Goal: Transaction & Acquisition: Purchase product/service

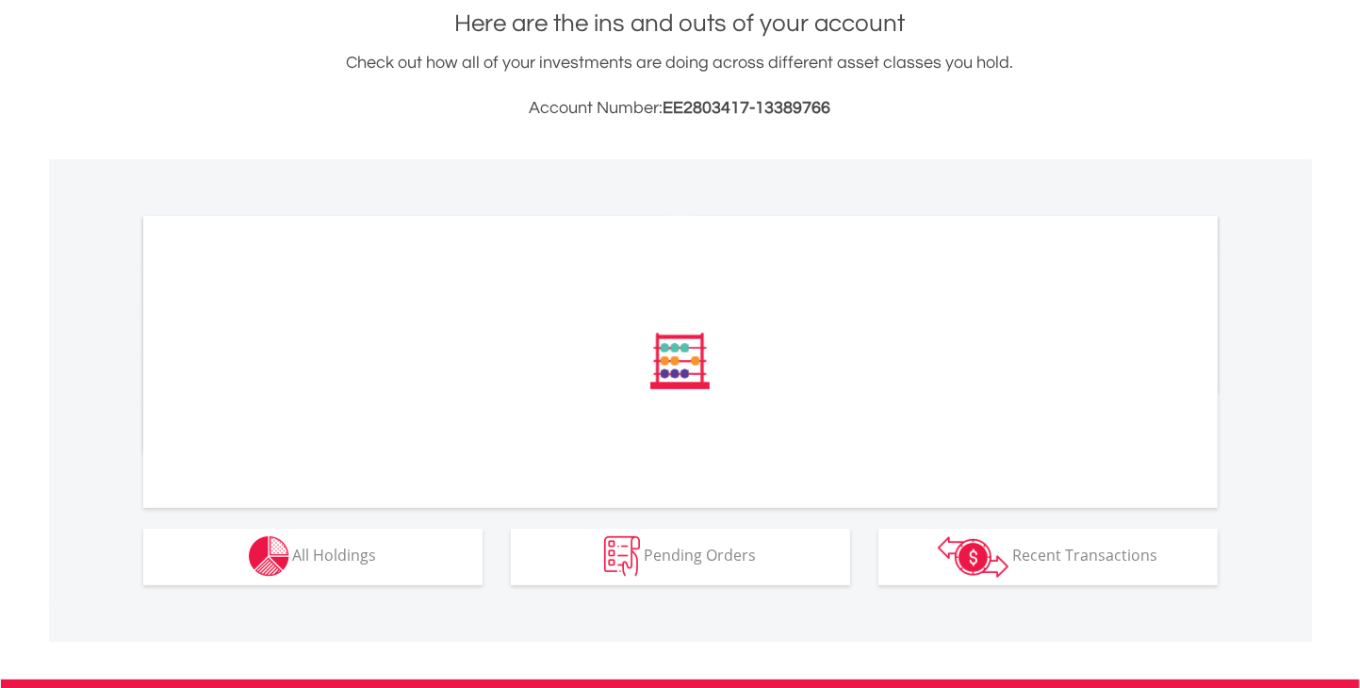
scroll to position [422, 0]
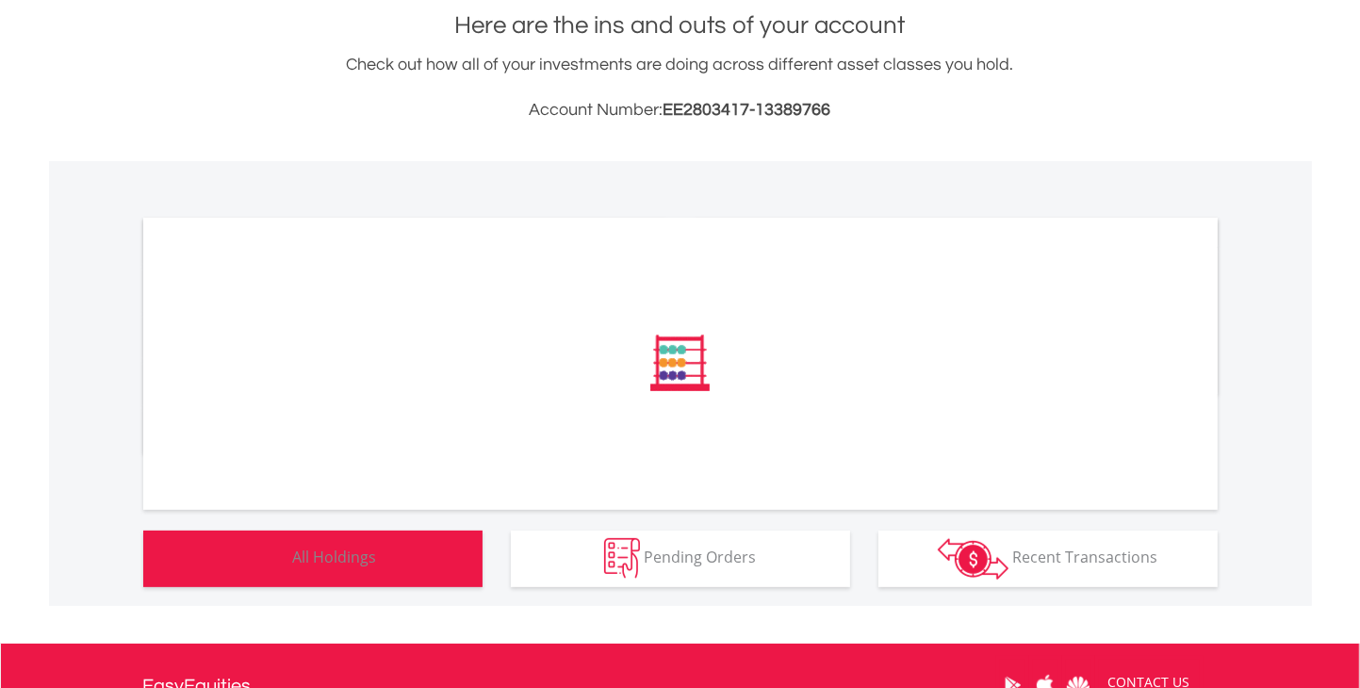
click at [283, 553] on img "button" at bounding box center [269, 558] width 41 height 41
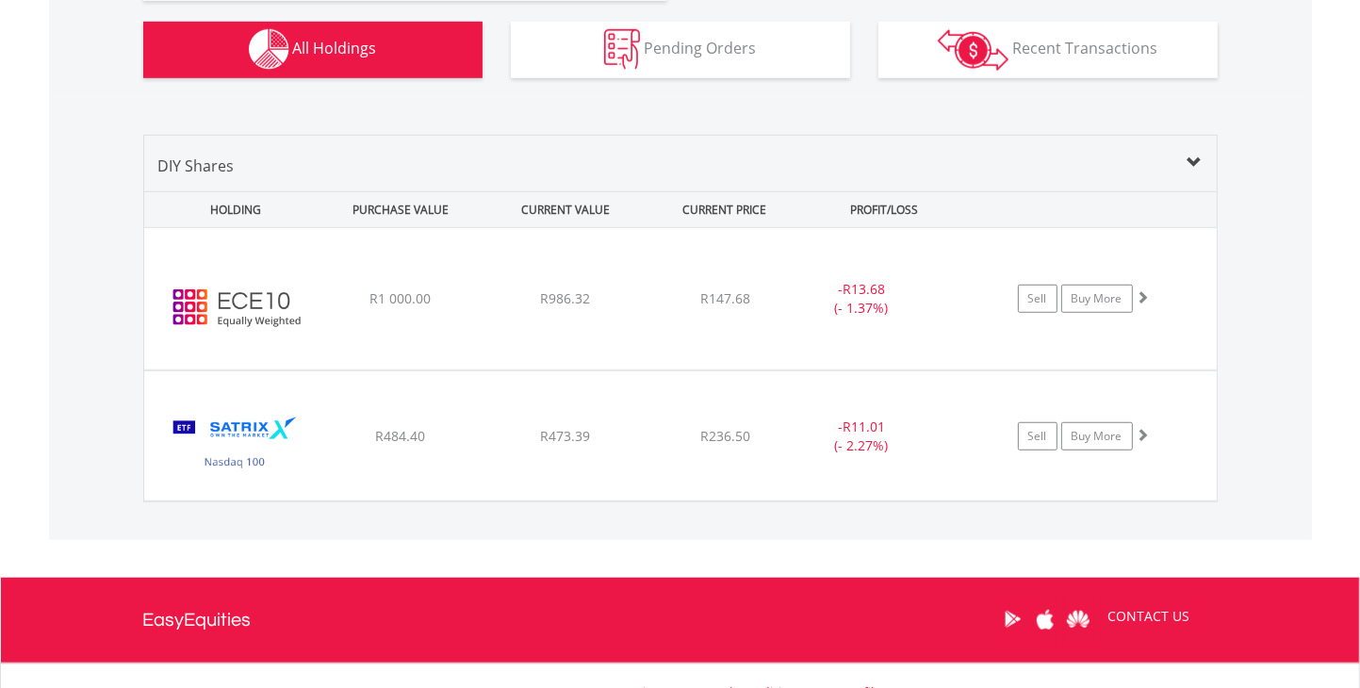
scroll to position [1131, 0]
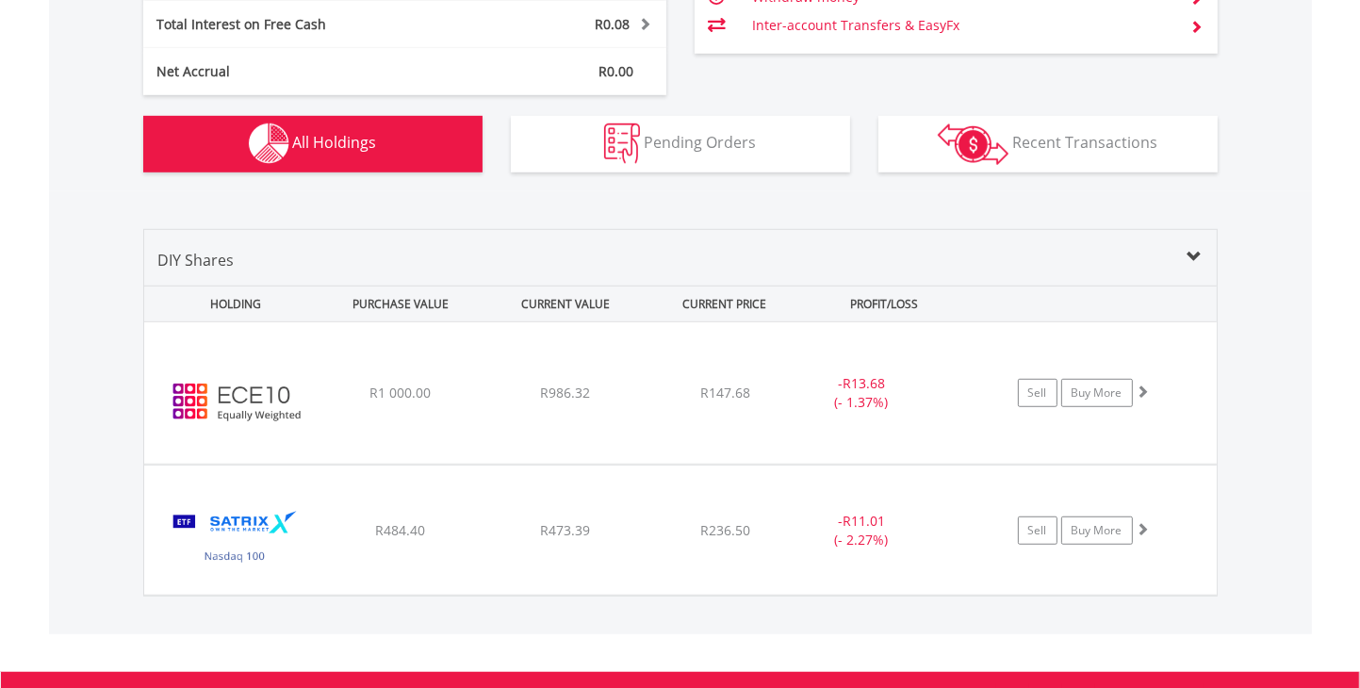
click at [1192, 251] on span at bounding box center [1194, 257] width 15 height 15
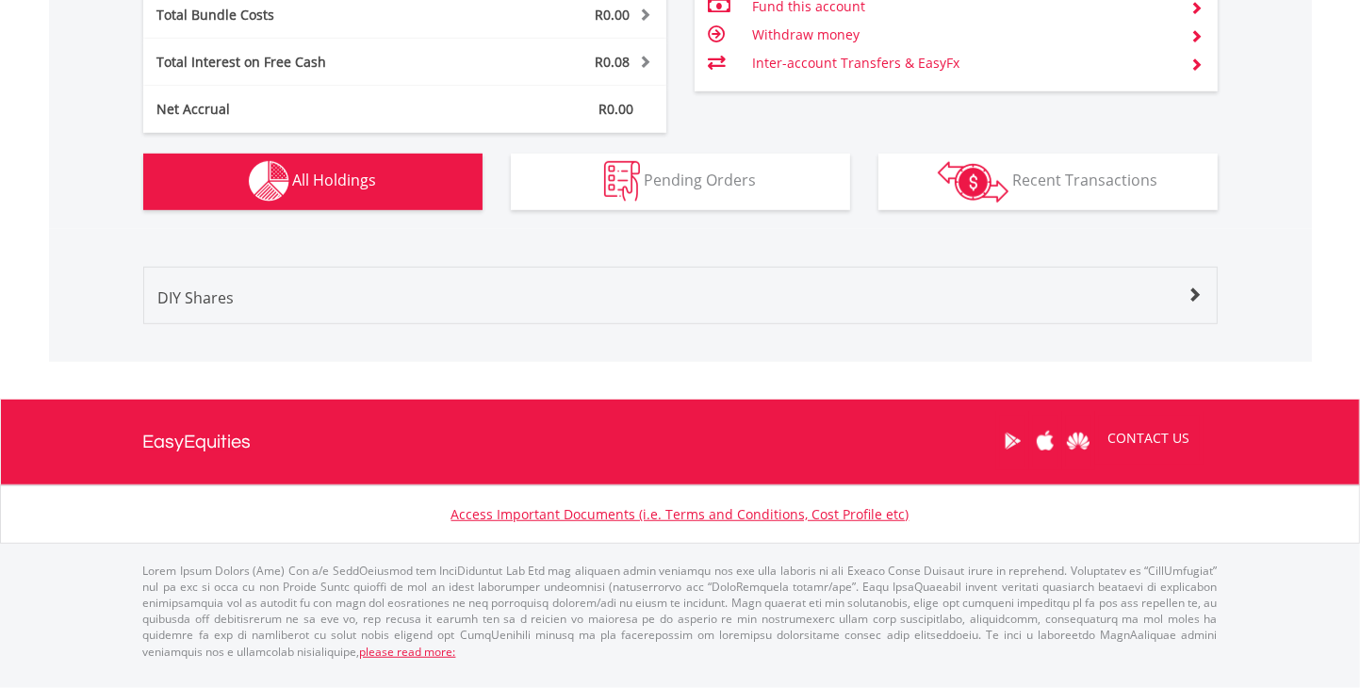
scroll to position [1074, 0]
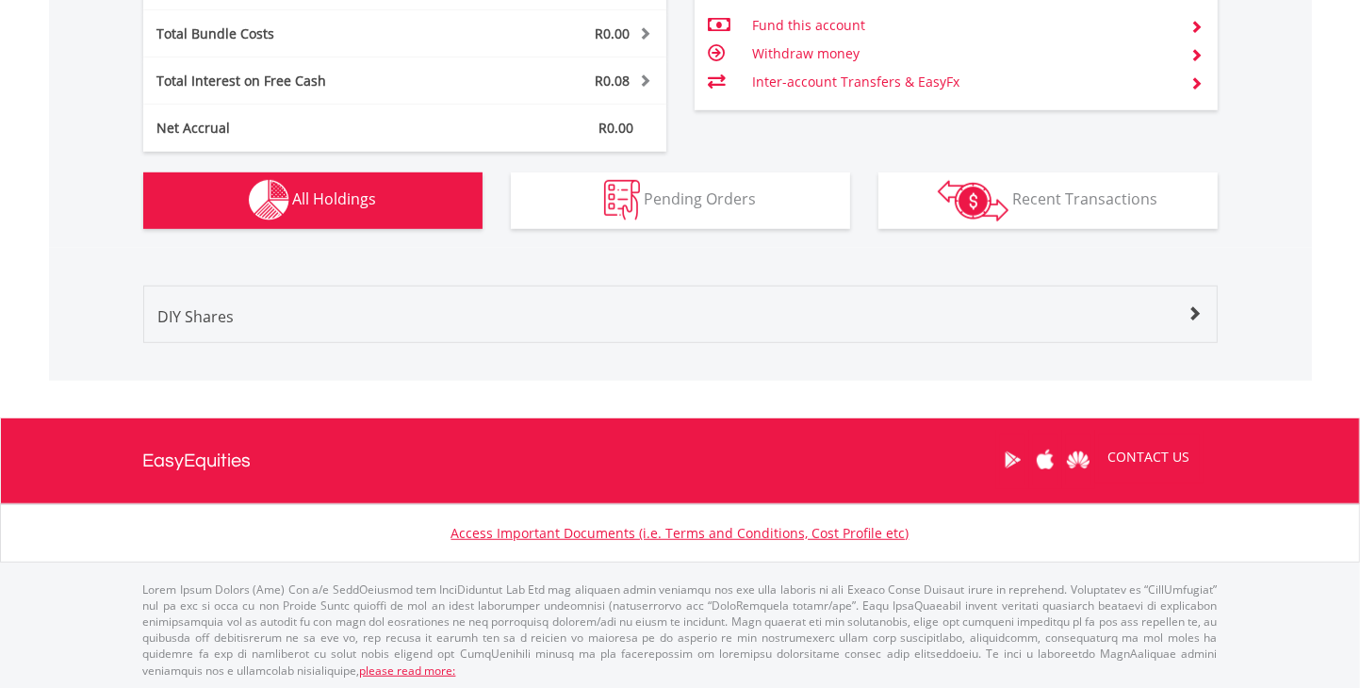
click at [1192, 251] on div "Value View Share View" at bounding box center [680, 267] width 1102 height 38
click at [1193, 316] on span at bounding box center [1194, 313] width 15 height 15
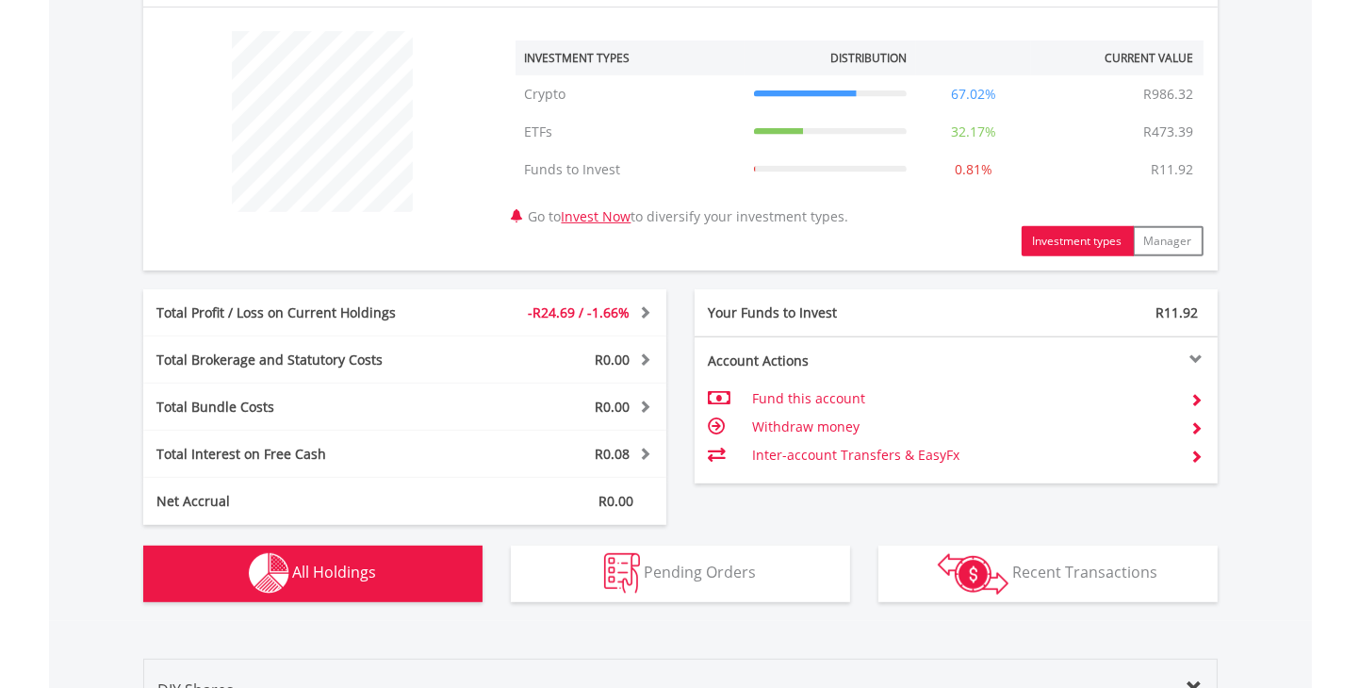
scroll to position [660, 0]
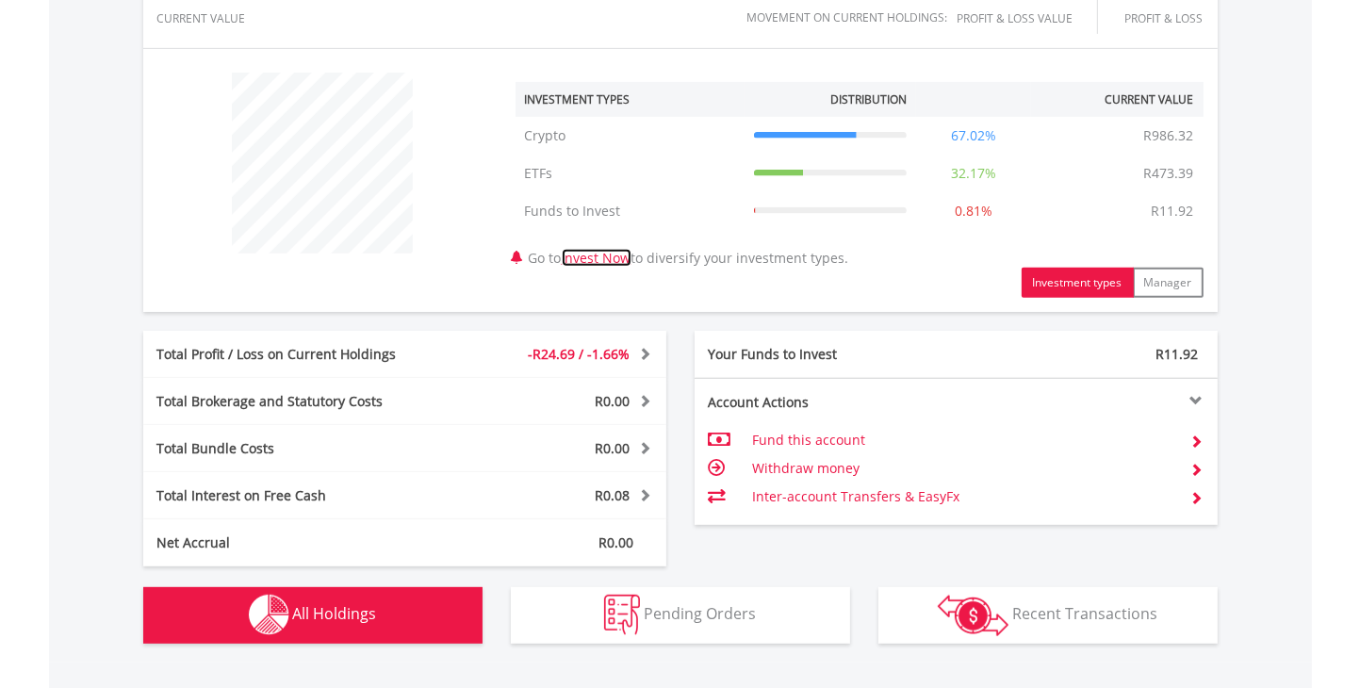
click at [605, 259] on link "Invest Now" at bounding box center [597, 258] width 70 height 18
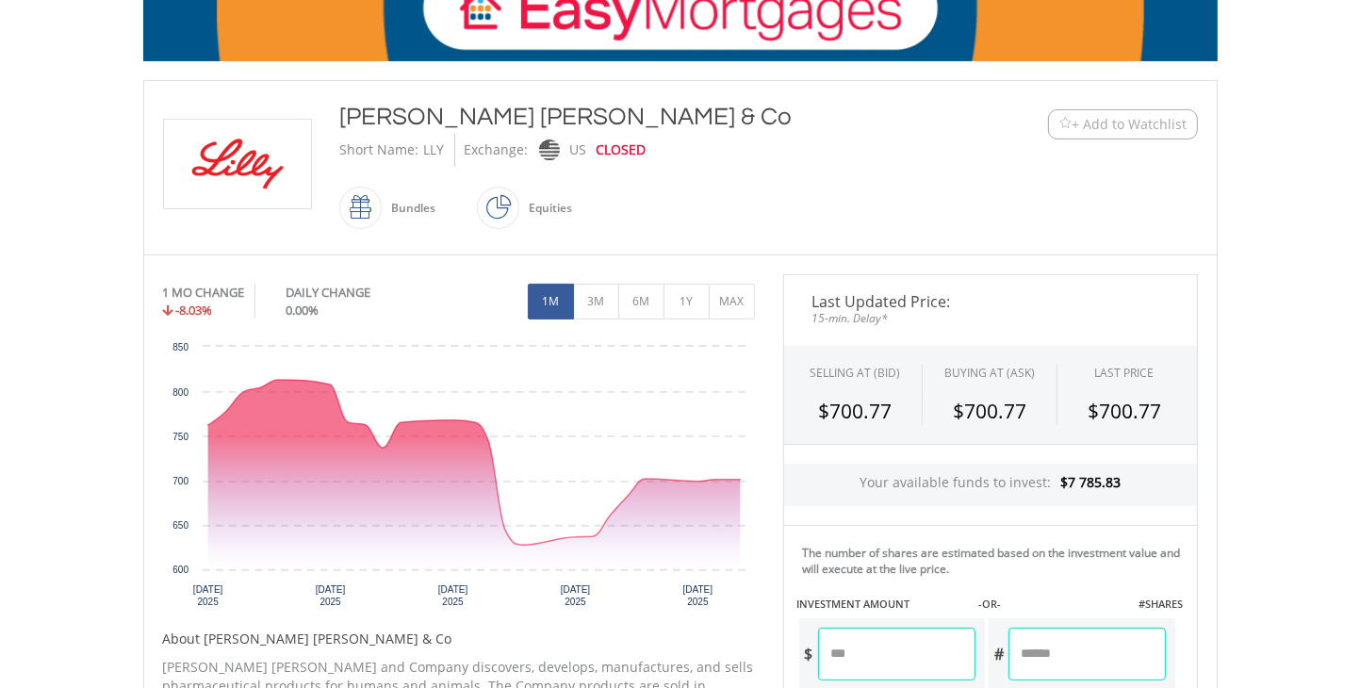
scroll to position [377, 0]
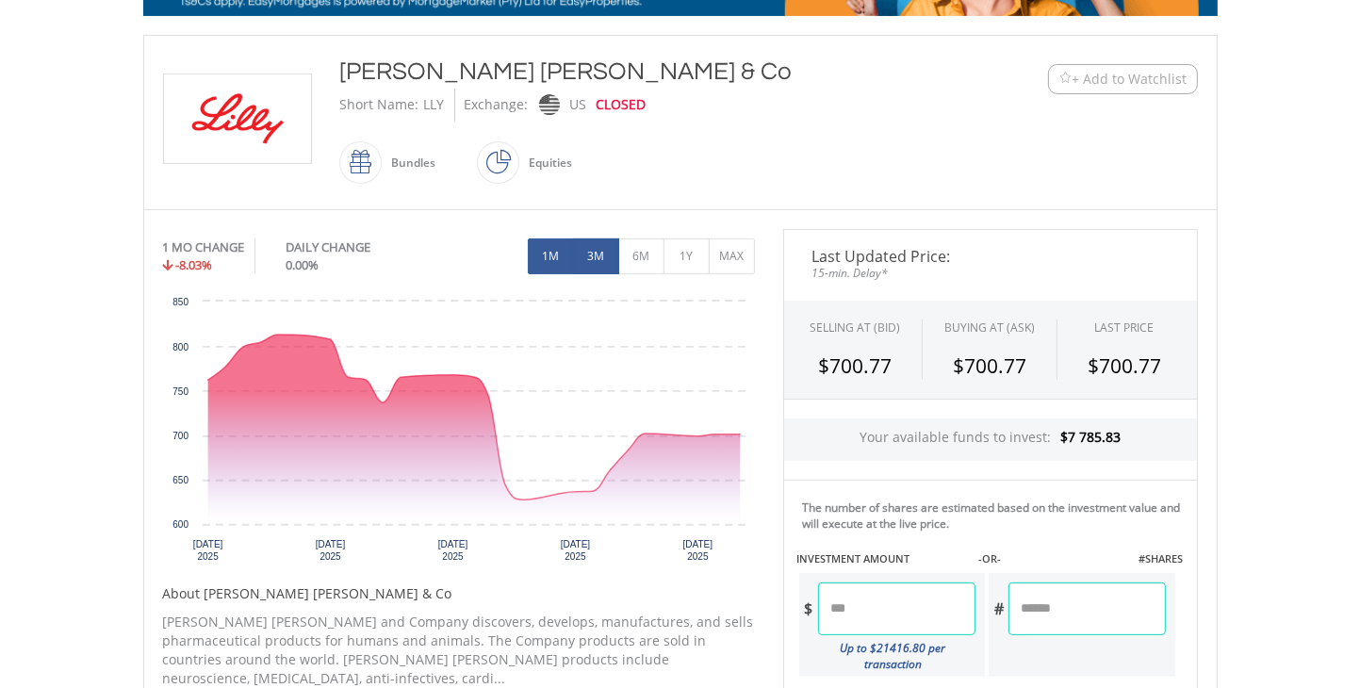
click at [592, 255] on button "3M" at bounding box center [596, 256] width 46 height 36
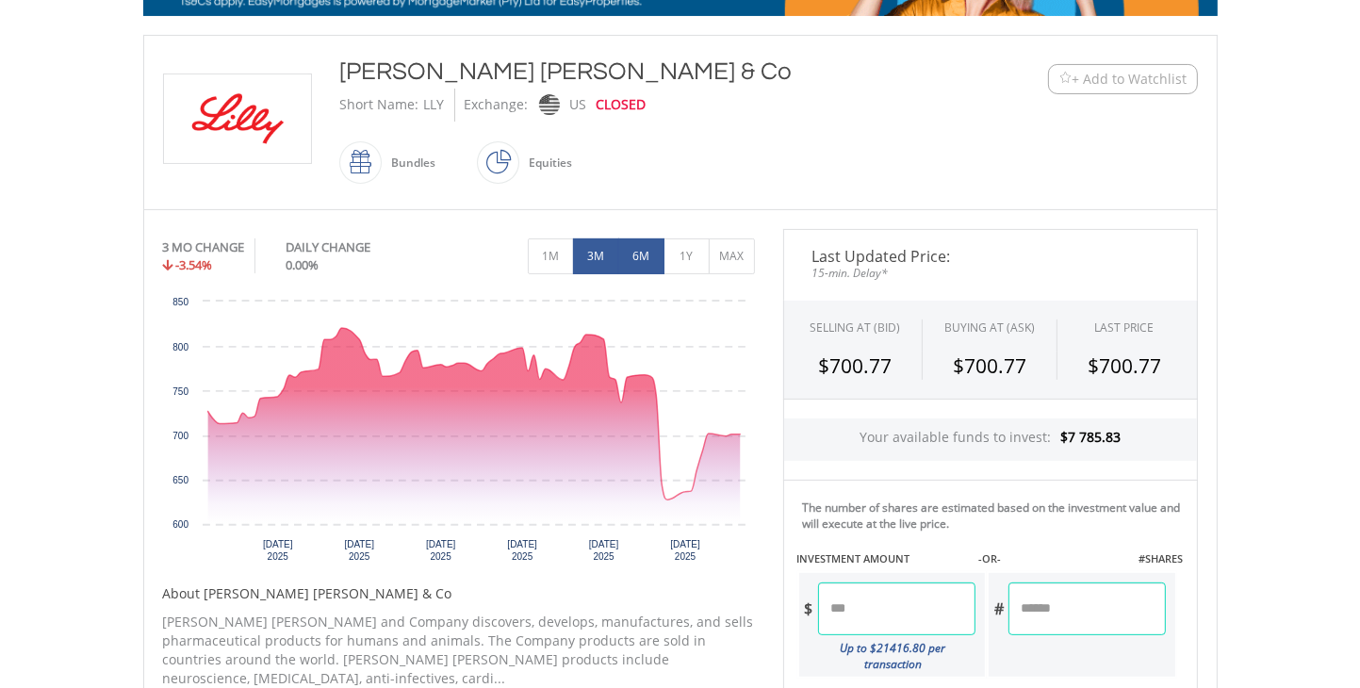
click at [646, 257] on button "6M" at bounding box center [641, 256] width 46 height 36
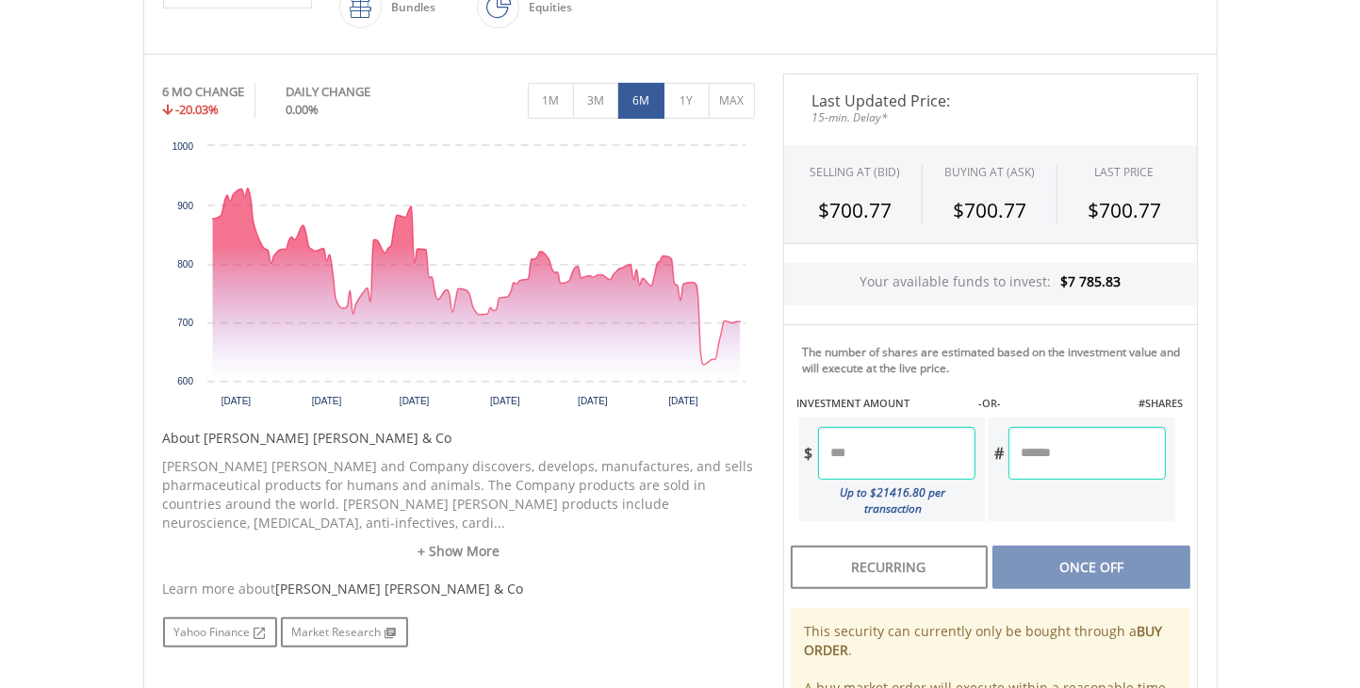
scroll to position [565, 0]
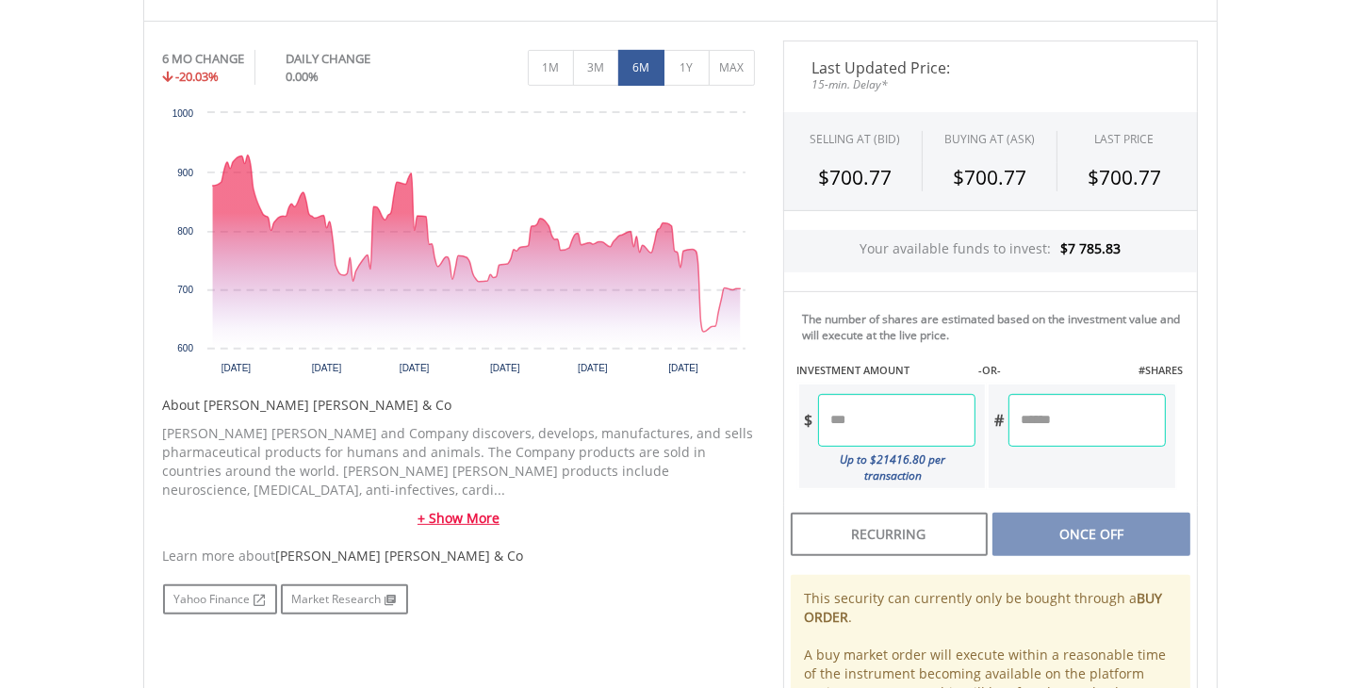
click at [426, 509] on link "+ Show More" at bounding box center [459, 518] width 592 height 19
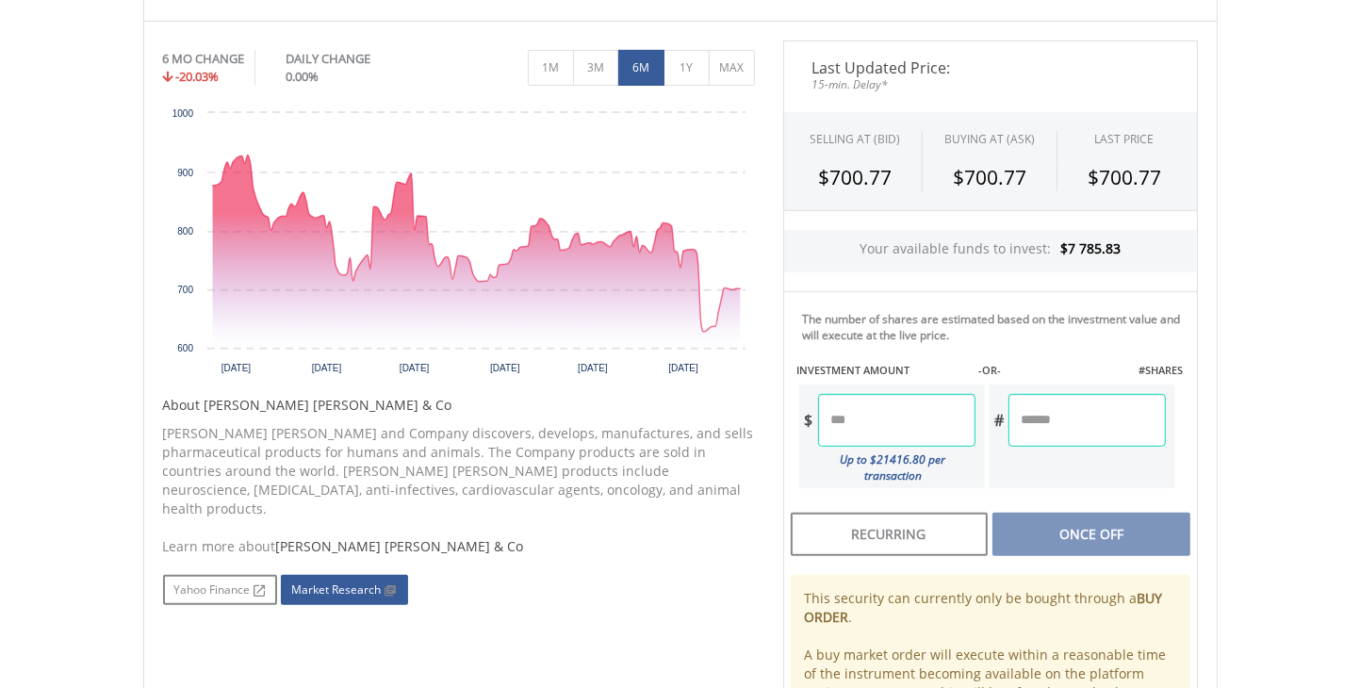
click at [339, 575] on link "Market Research" at bounding box center [344, 590] width 127 height 30
click at [237, 575] on link "Yahoo Finance" at bounding box center [220, 590] width 114 height 30
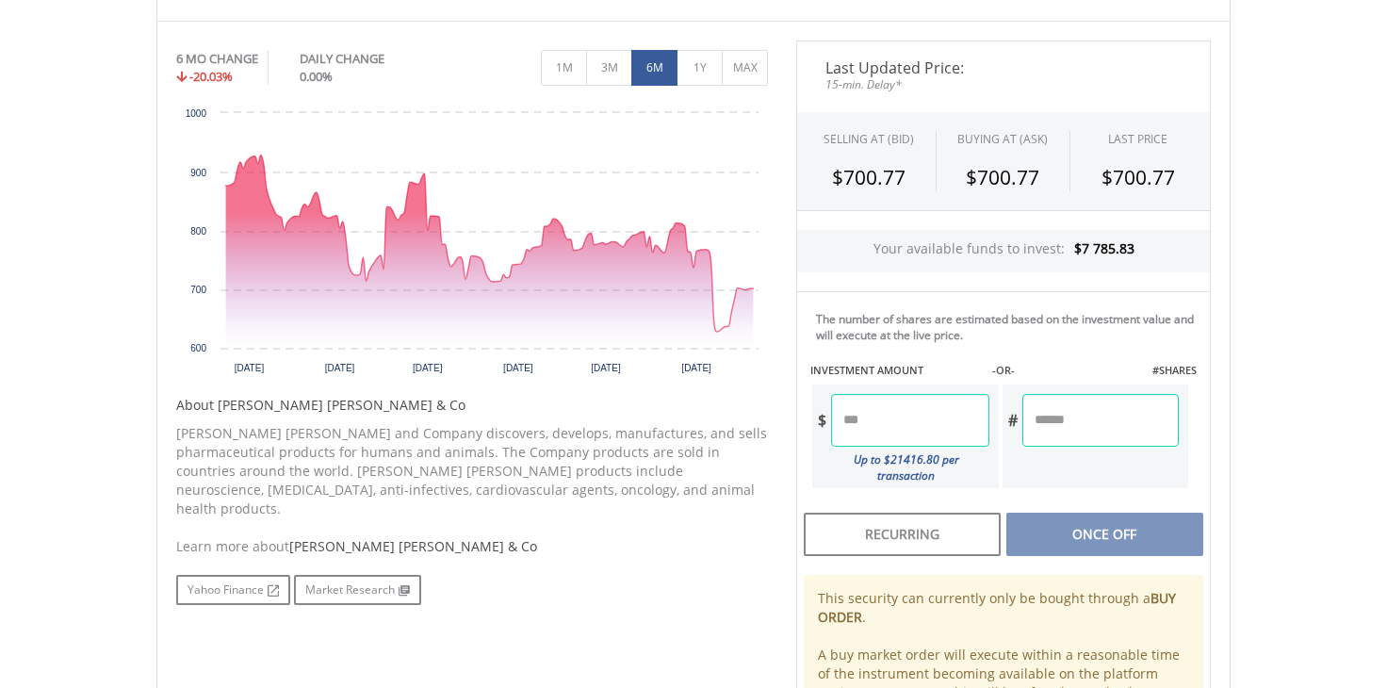
click at [899, 419] on input "number" at bounding box center [909, 420] width 157 height 53
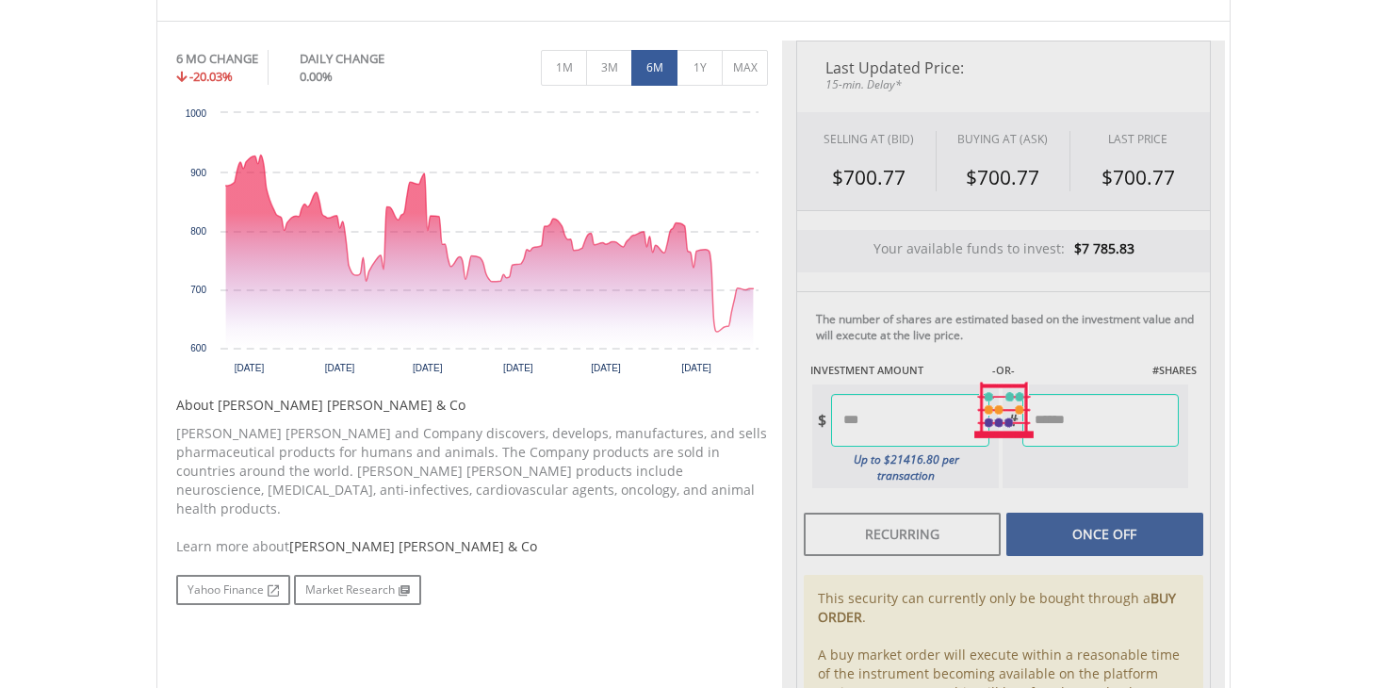
click at [1062, 514] on div "Last Updated Price: 15-min. Delay* SELLING AT (BID) BUYING AT (ASK) LAST PRICE …" at bounding box center [1003, 411] width 443 height 740
type input "*******"
type input "*****"
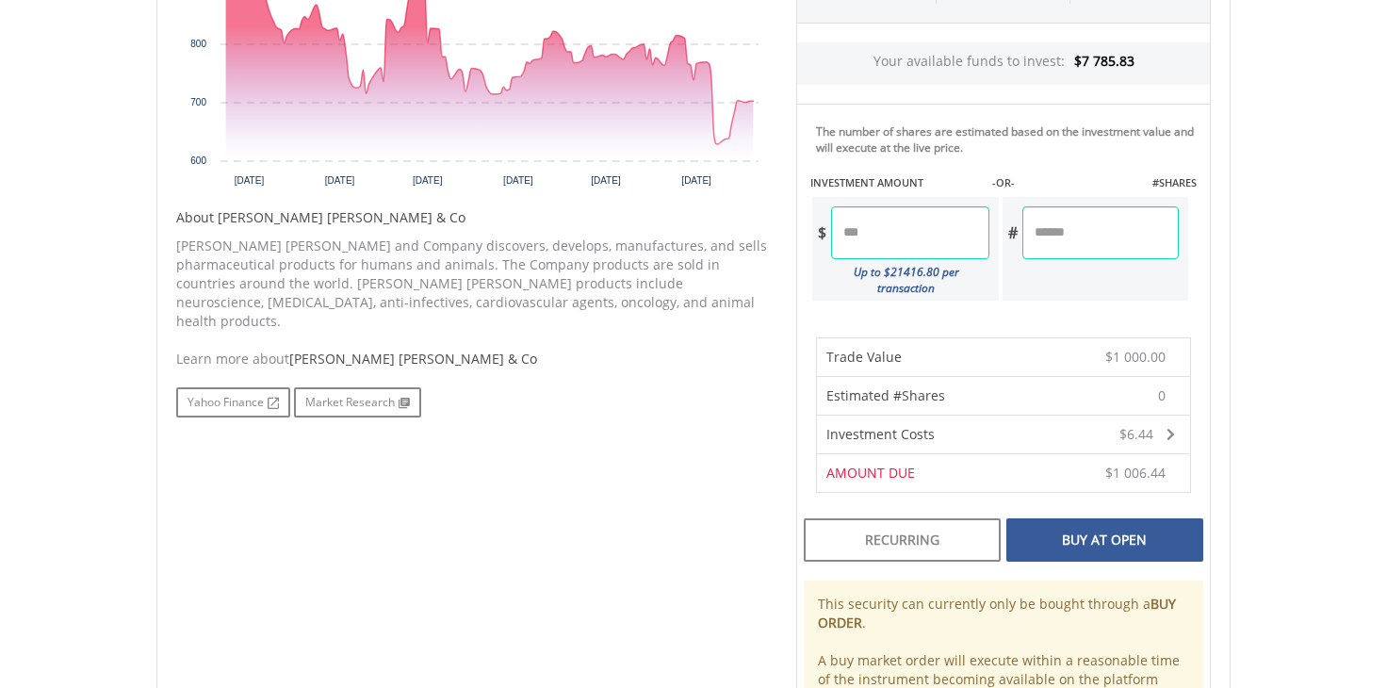
scroll to position [754, 0]
click at [1154, 517] on div "Buy At Open" at bounding box center [1104, 538] width 197 height 43
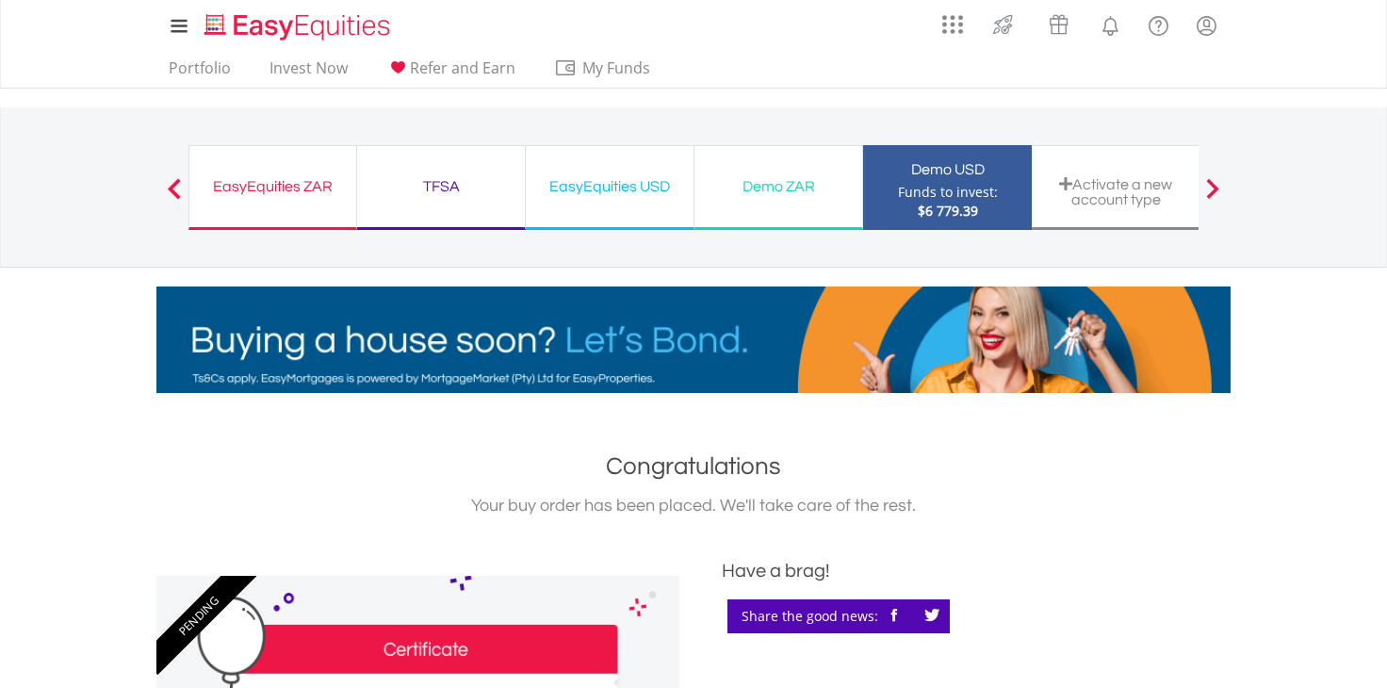
click at [938, 178] on div "Demo USD" at bounding box center [947, 169] width 146 height 26
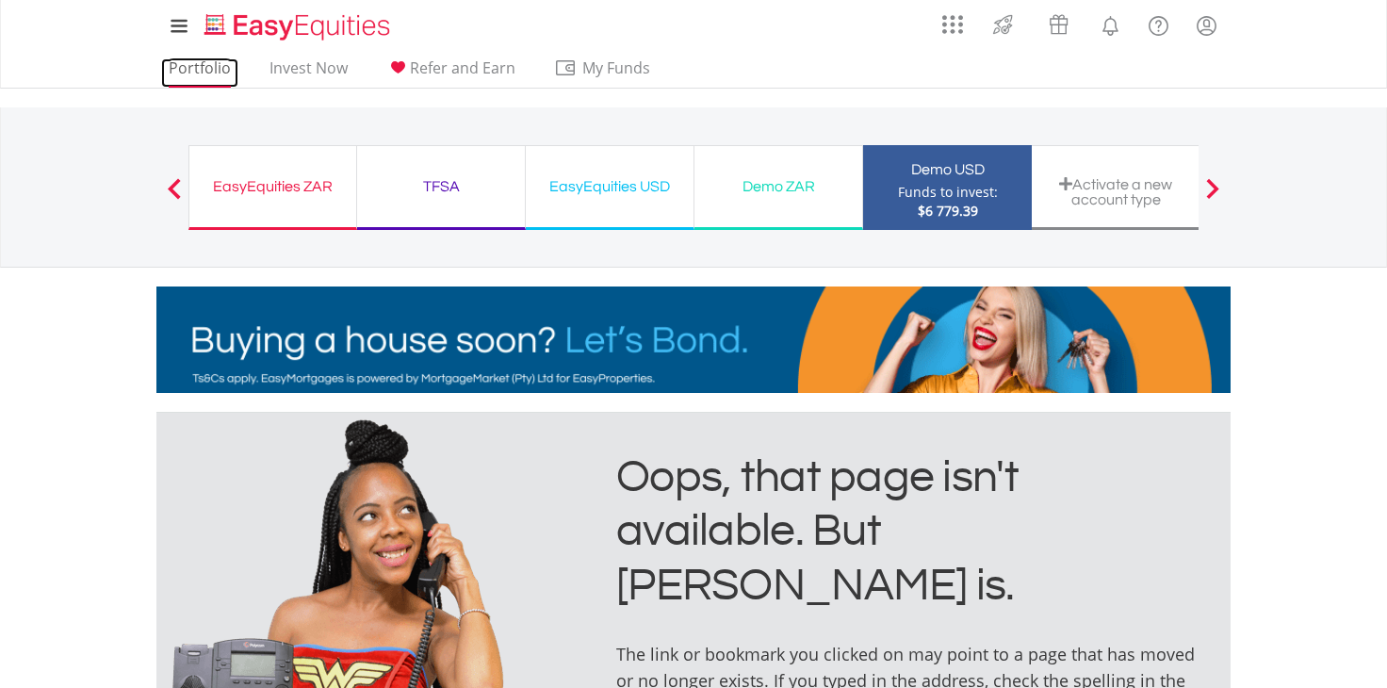
click at [186, 73] on link "Portfolio" at bounding box center [199, 72] width 77 height 29
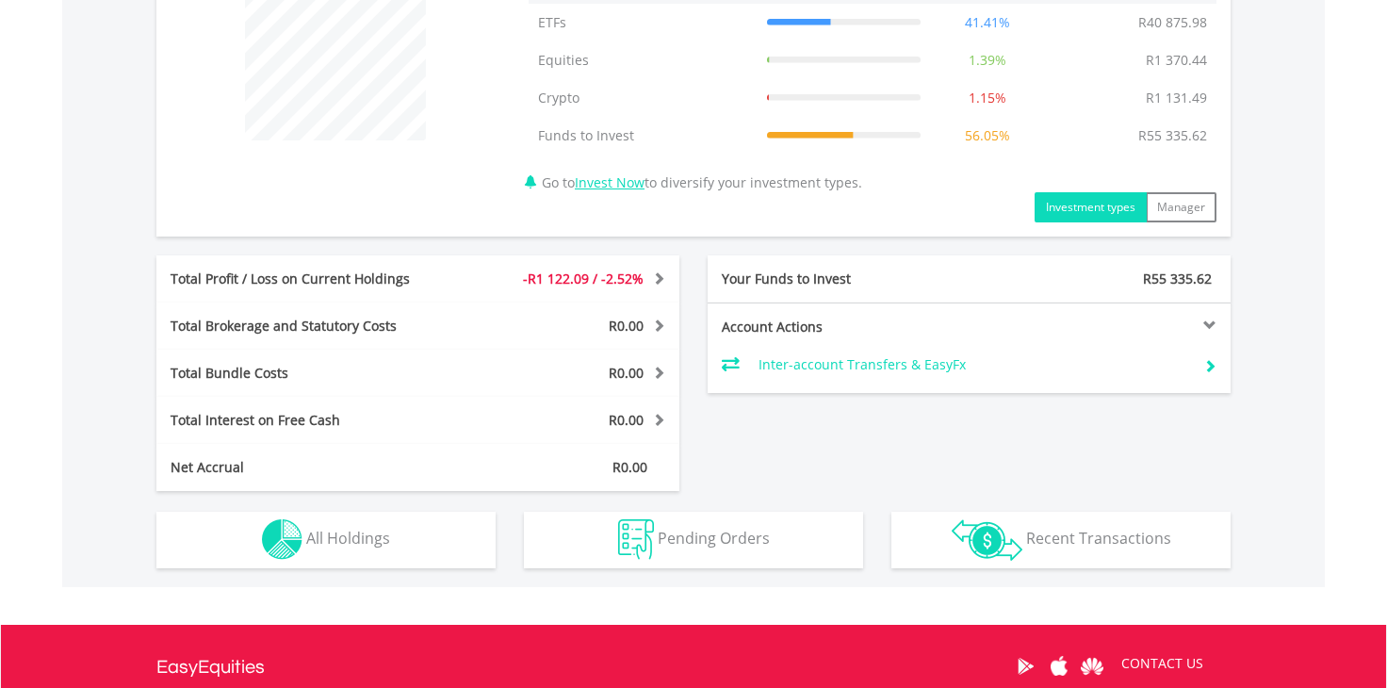
scroll to position [760, 0]
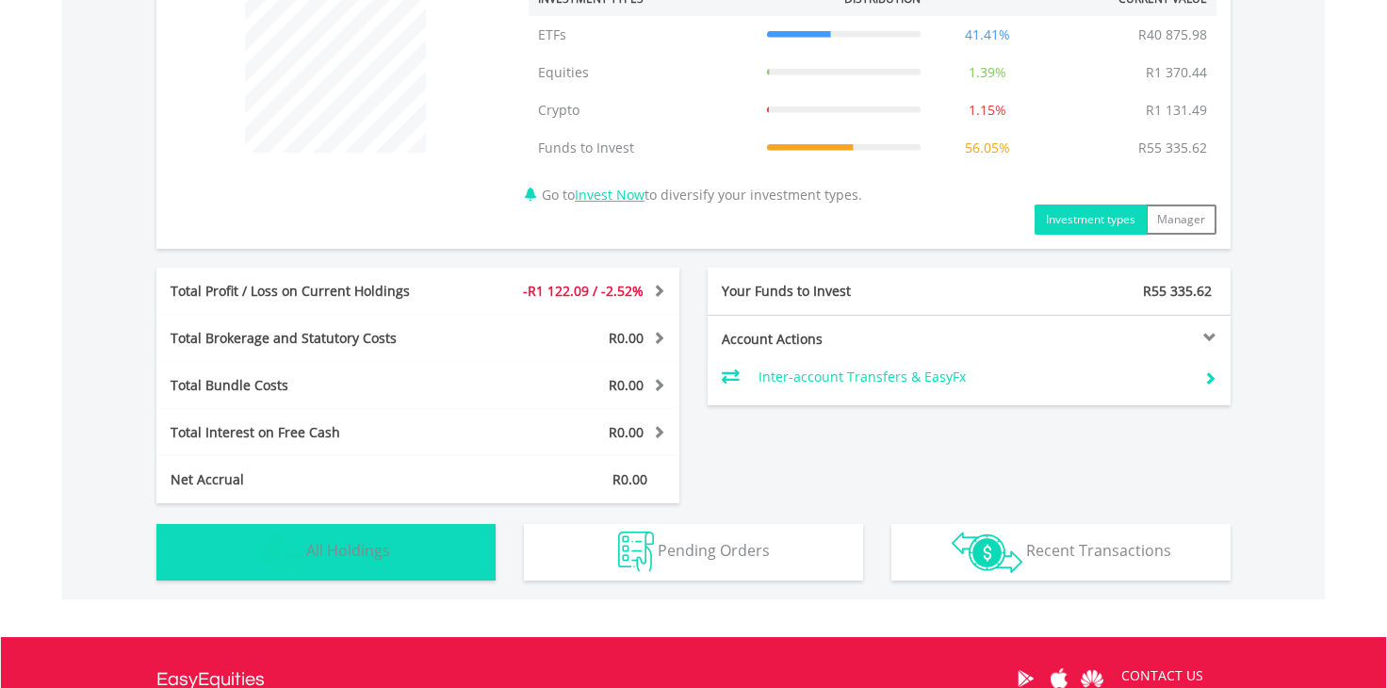
click at [294, 556] on img "button" at bounding box center [282, 551] width 41 height 41
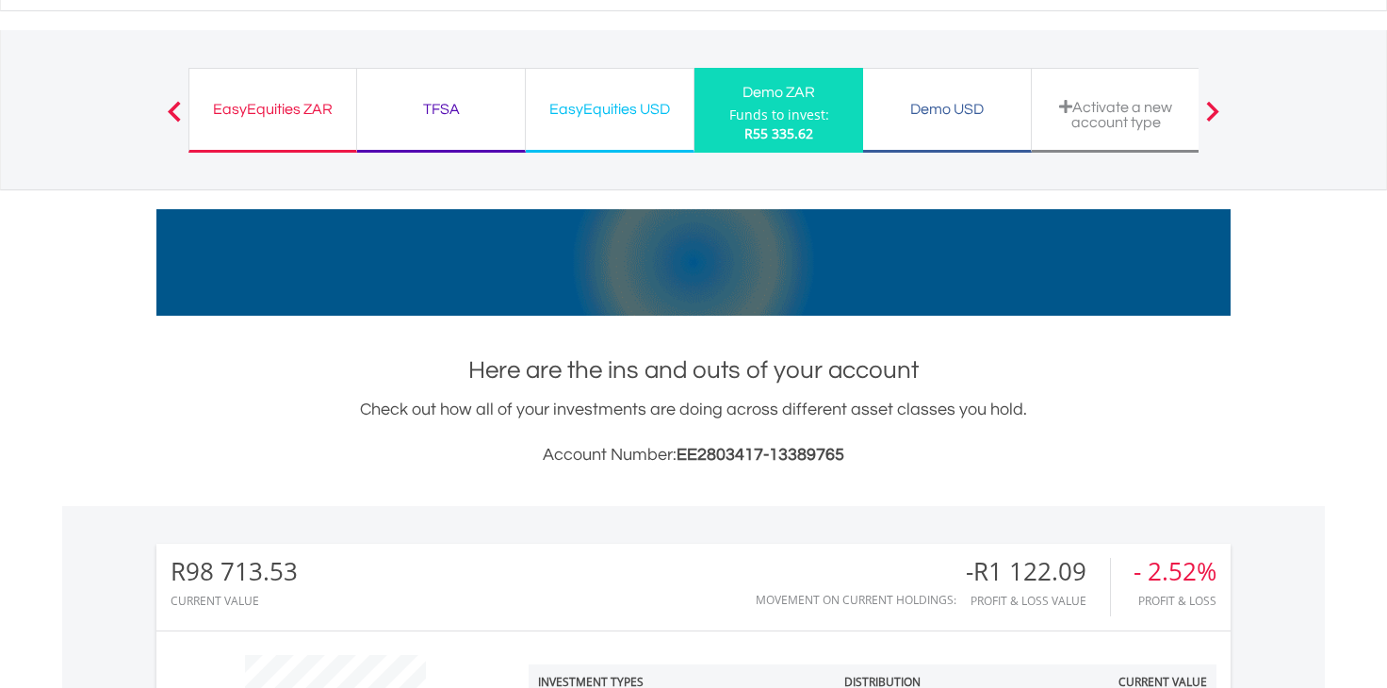
scroll to position [0, 0]
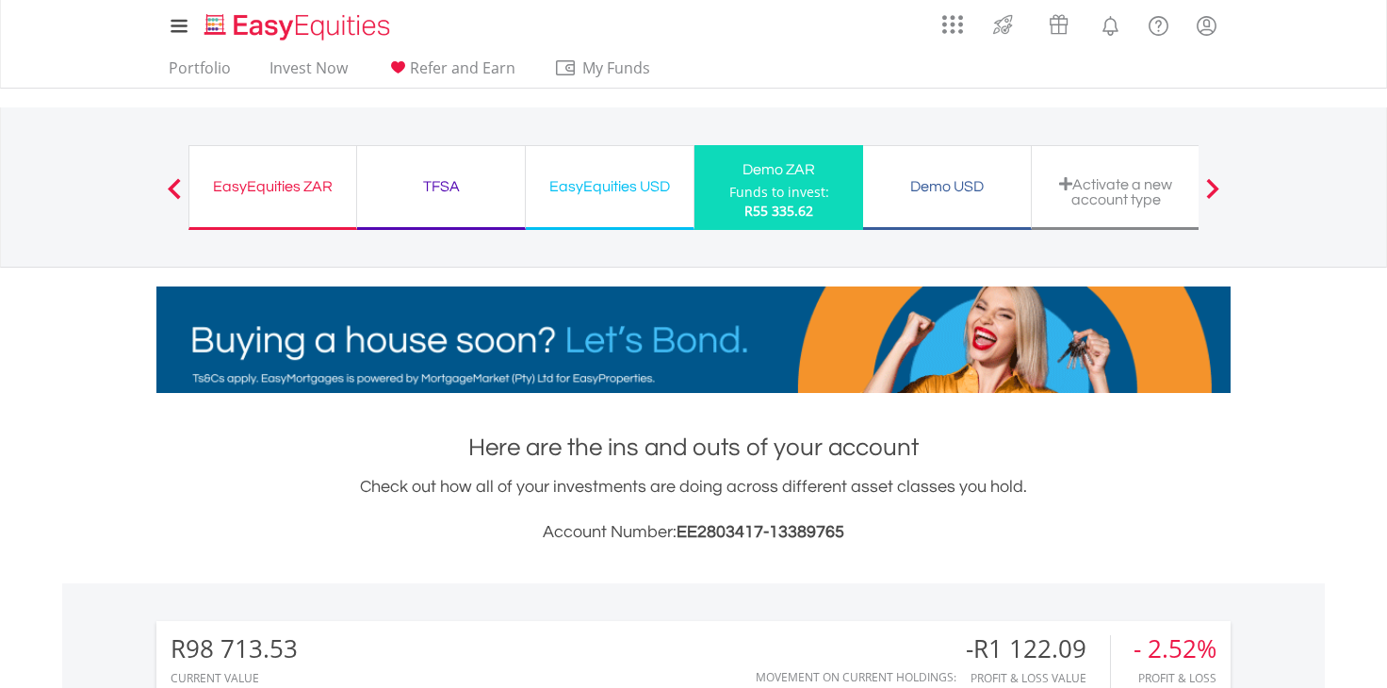
click at [279, 173] on div "EasyEquities ZAR" at bounding box center [273, 186] width 144 height 26
click at [278, 186] on div "EasyEquities ZAR" at bounding box center [273, 186] width 144 height 26
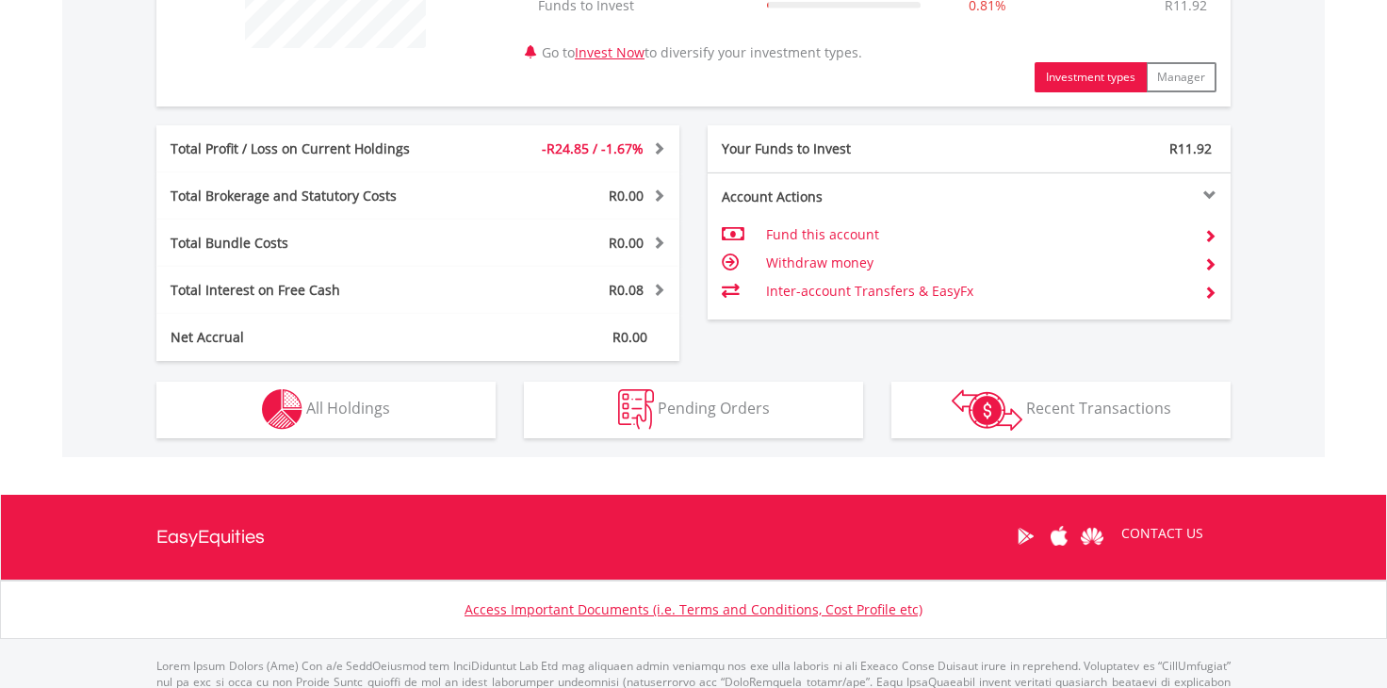
scroll to position [869, 0]
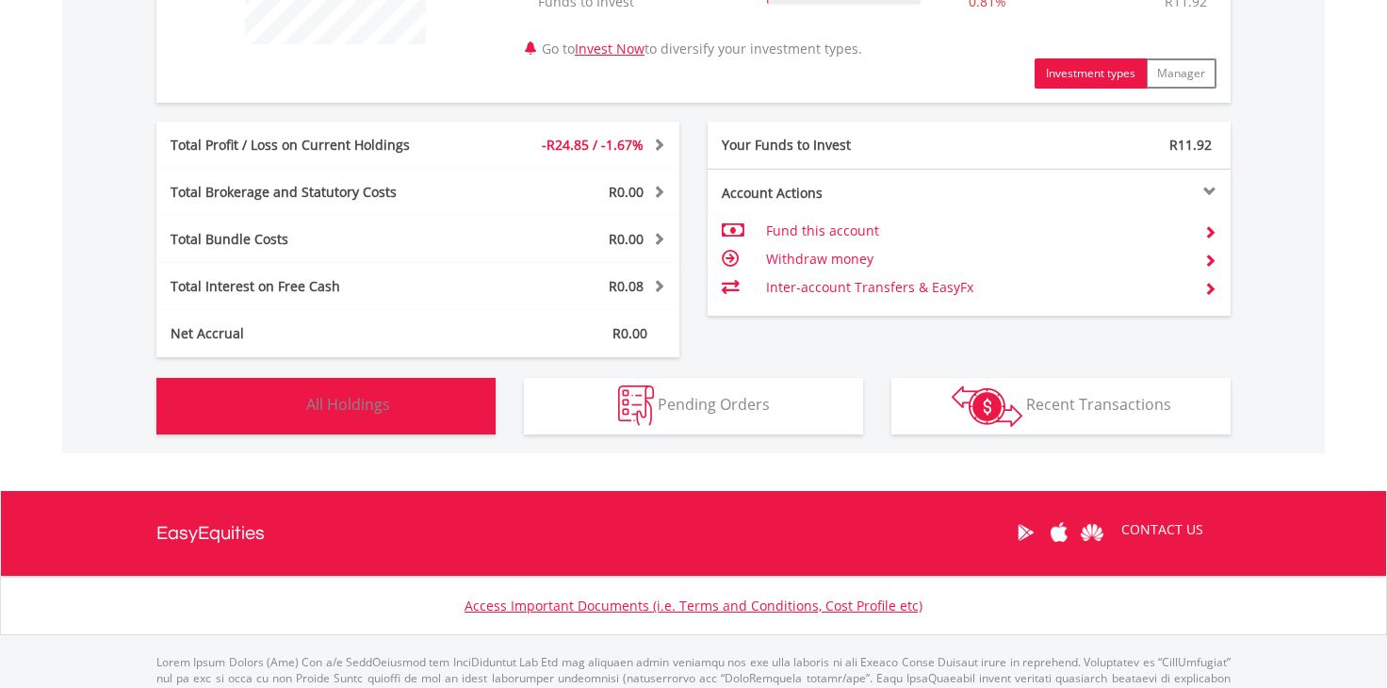
click at [291, 405] on img "button" at bounding box center [282, 405] width 41 height 41
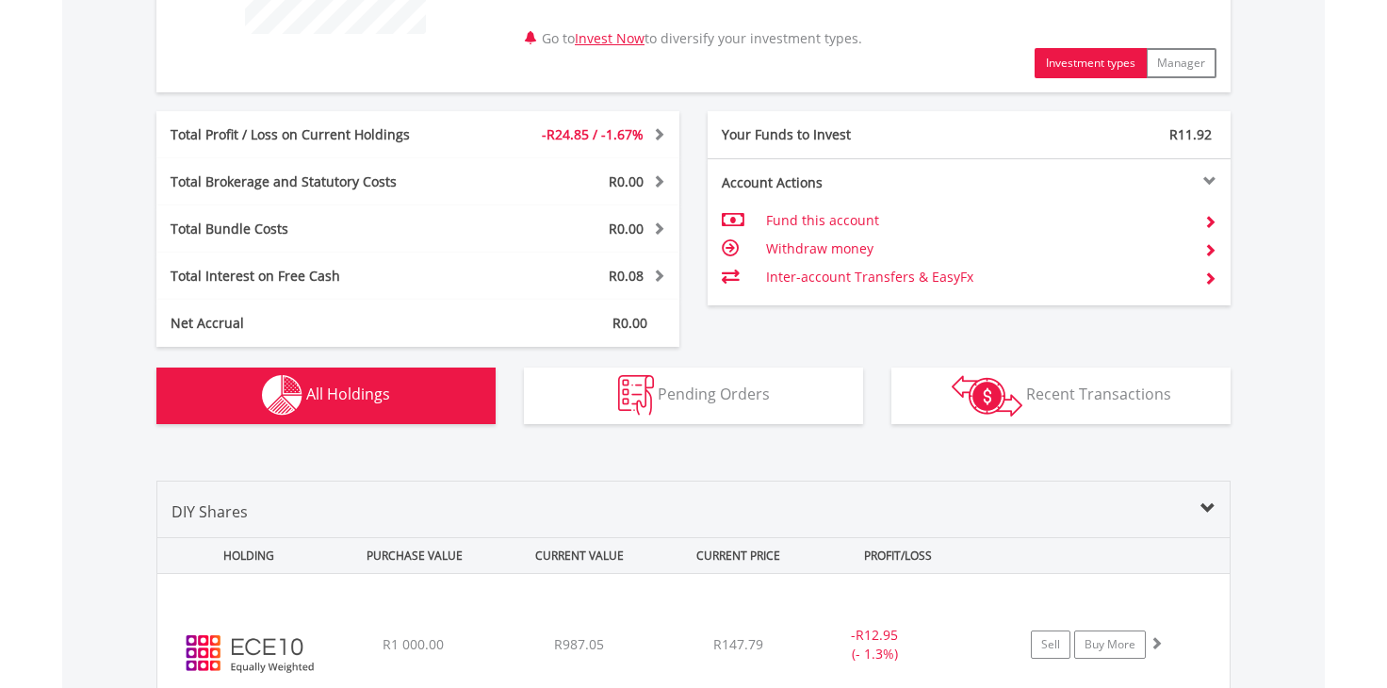
scroll to position [877, 0]
